Goal: Check status: Check status

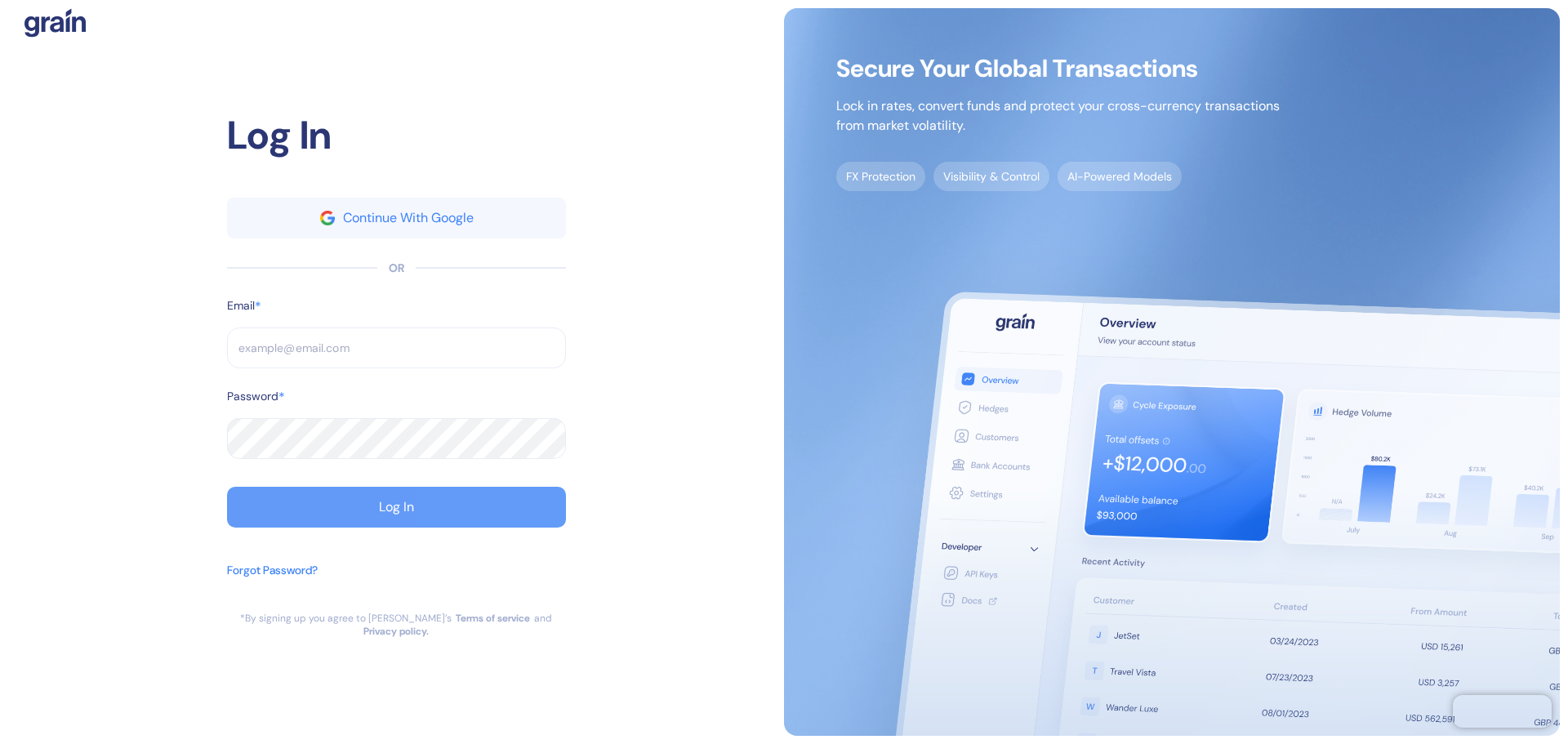
type input "limor.n+12go@bookaway.com"
click at [311, 521] on button "Log In" at bounding box center [396, 507] width 339 height 41
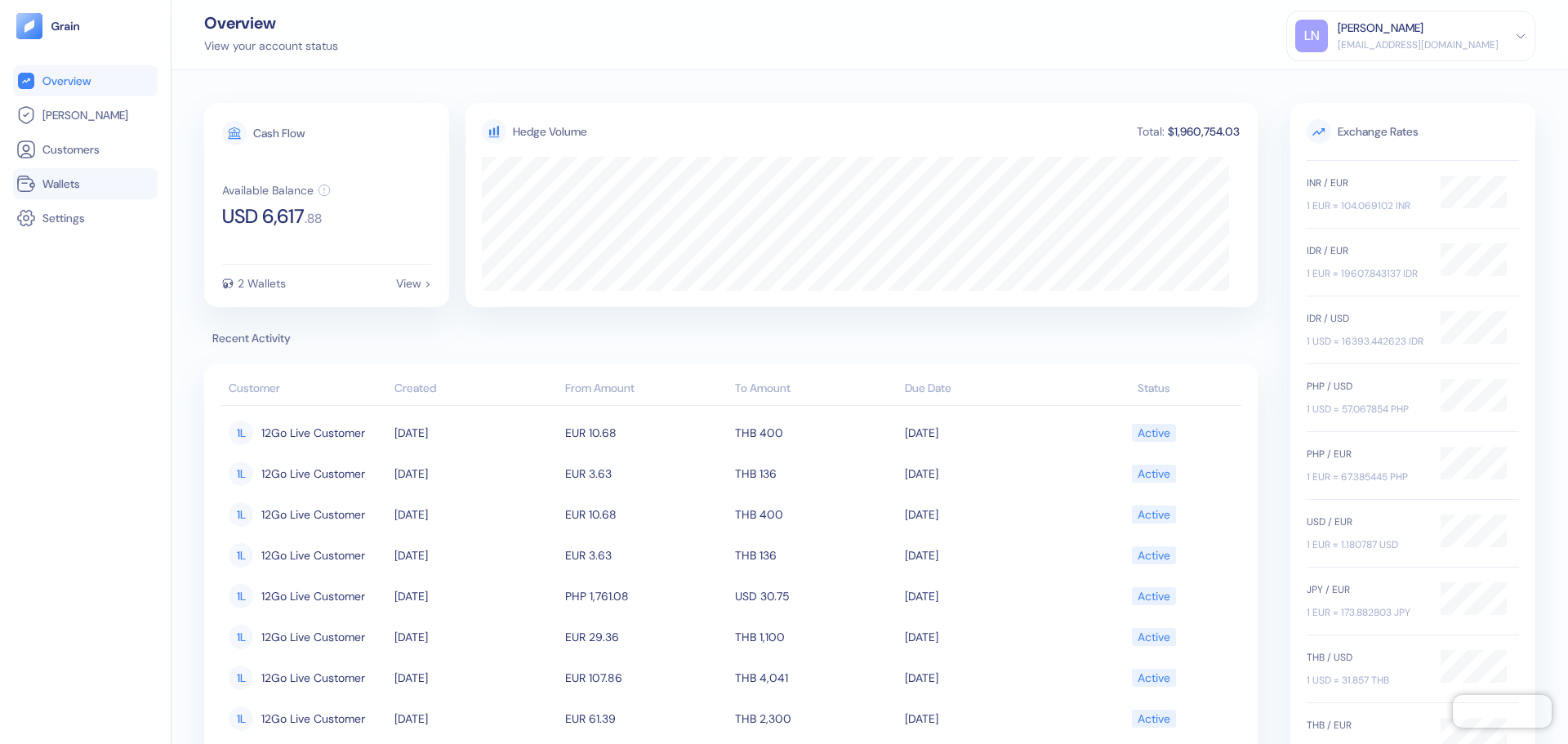
click at [77, 188] on span "Wallets" at bounding box center [60, 183] width 37 height 16
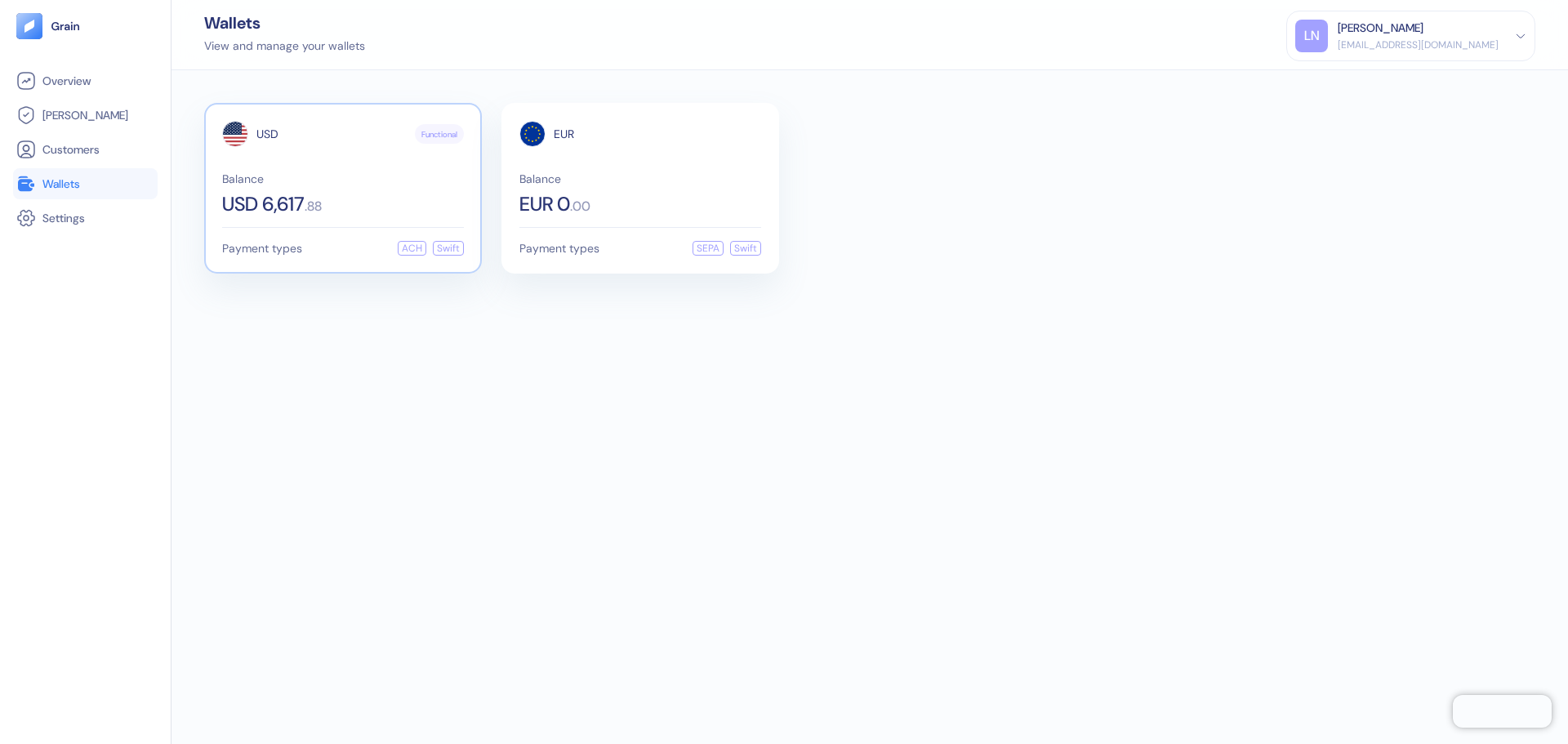
click at [305, 207] on span "USD 6,617" at bounding box center [264, 203] width 82 height 20
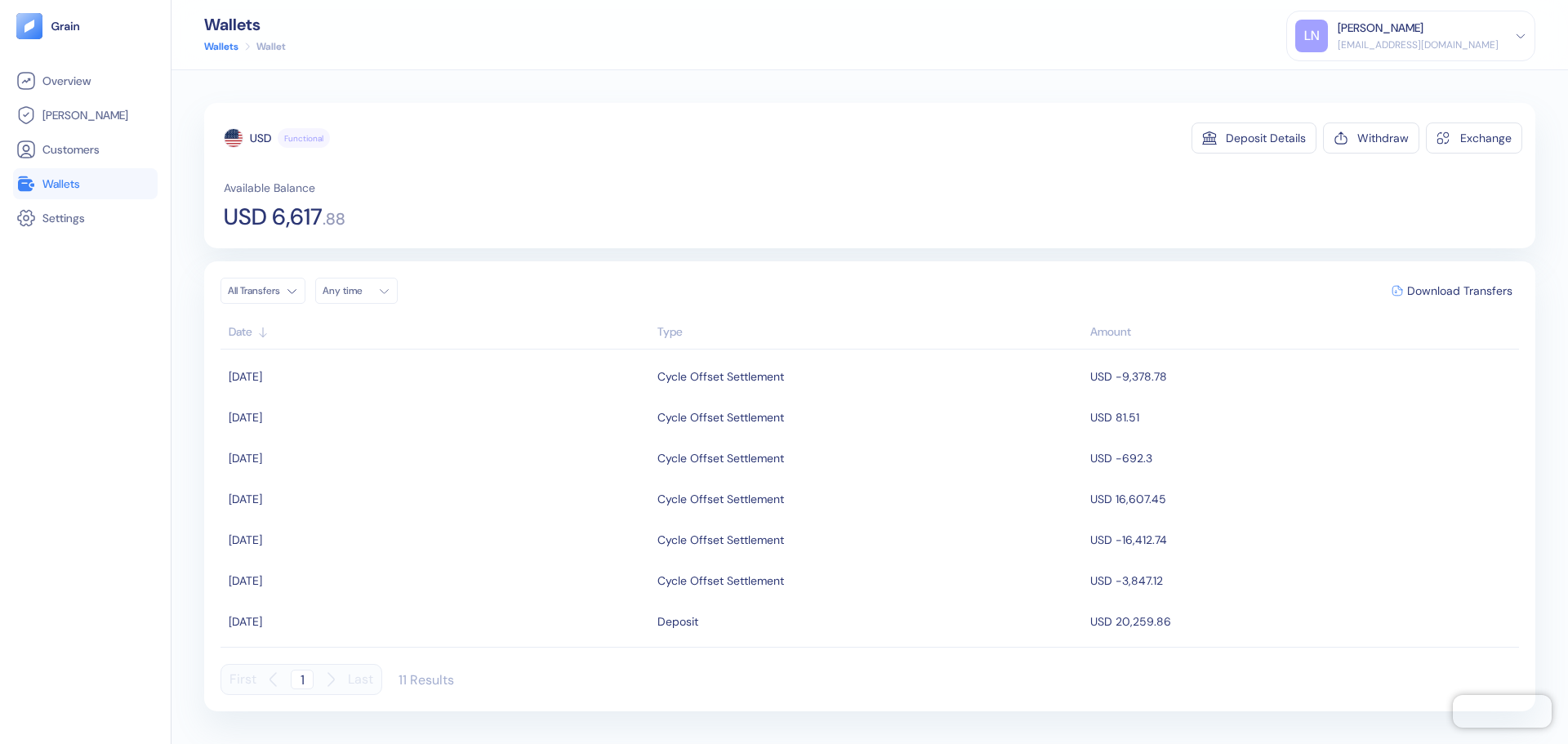
click at [1394, 43] on div "limor.n+12go@bookaway.com" at bounding box center [1417, 44] width 160 height 14
click at [1263, 243] on div "USD Functional Deposit Details Withdraw Exchange Available Balance USD 6,617 . …" at bounding box center [870, 176] width 1331 height 145
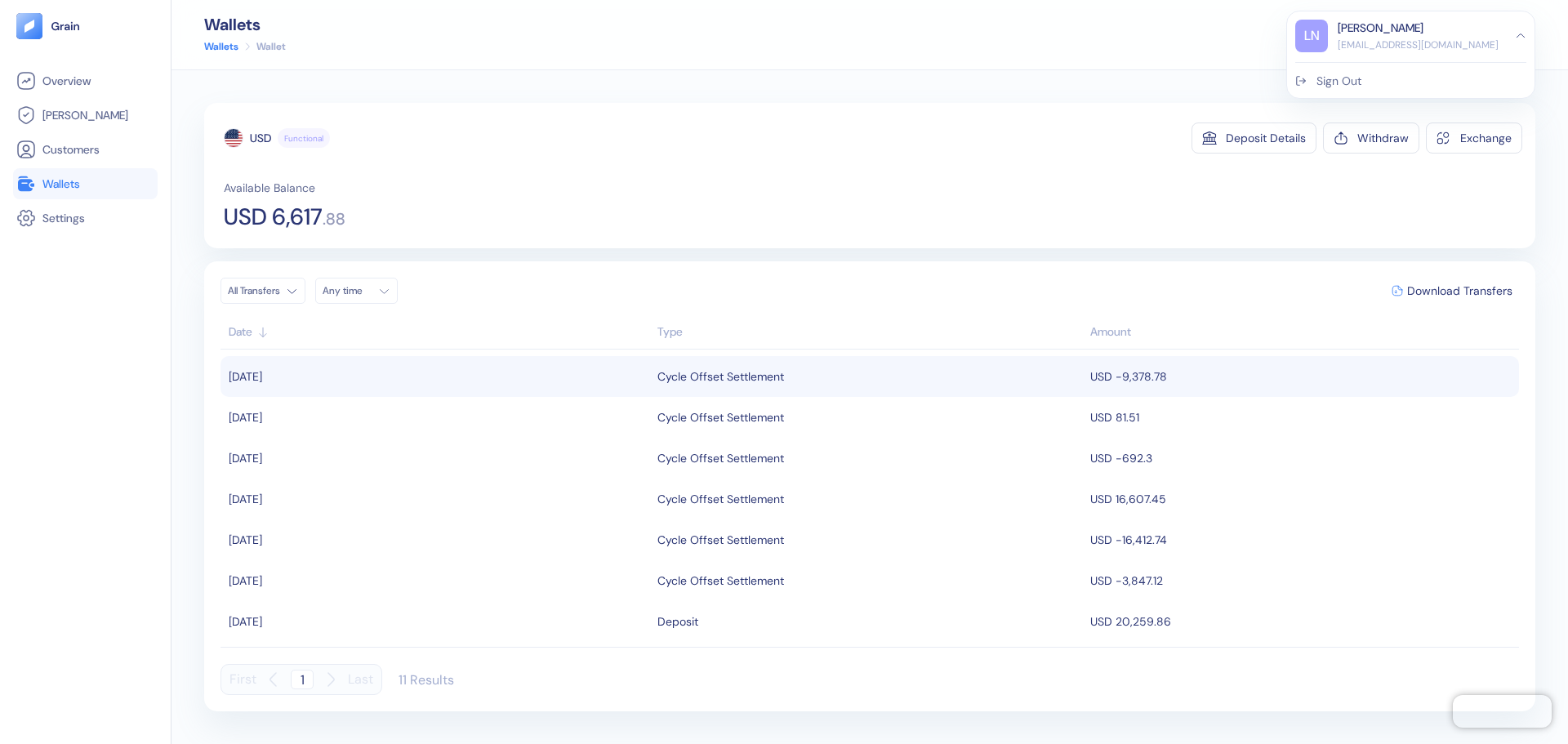
click at [1117, 365] on td "USD -9,378.78" at bounding box center [1302, 376] width 433 height 41
click at [1112, 375] on td "USD -9,378.78" at bounding box center [1302, 376] width 433 height 41
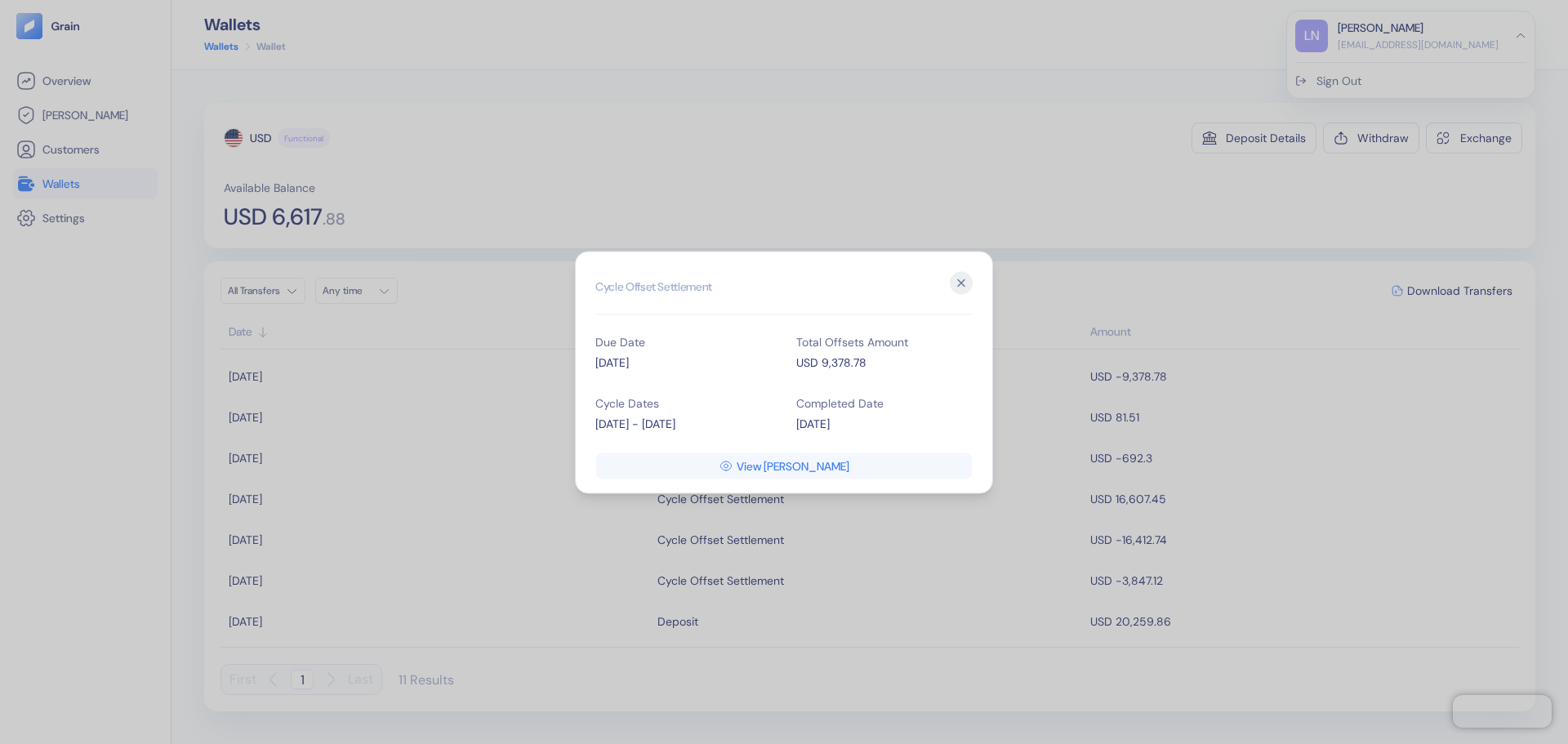
copy div "September 1 - September 15"
drag, startPoint x: 749, startPoint y: 425, endPoint x: 687, endPoint y: 424, distance: 62.0
click at [594, 425] on div "Hidden title for resolving console warnings Cycle Offset Settlement Due Date 16…" at bounding box center [784, 372] width 418 height 243
click at [965, 279] on icon "button" at bounding box center [961, 283] width 23 height 23
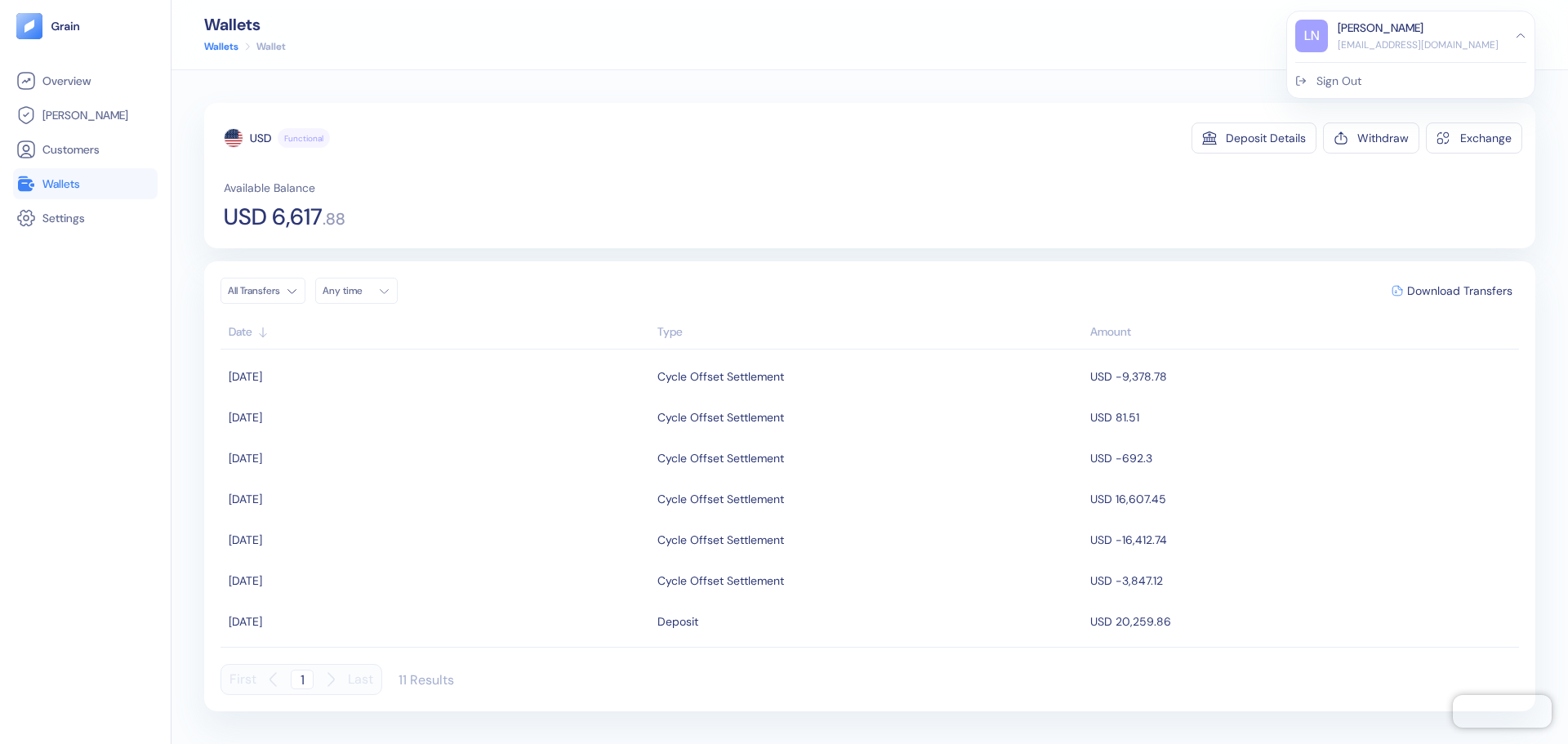
click at [365, 294] on div "Any time" at bounding box center [347, 291] width 49 height 13
